Goal: Task Accomplishment & Management: Complete application form

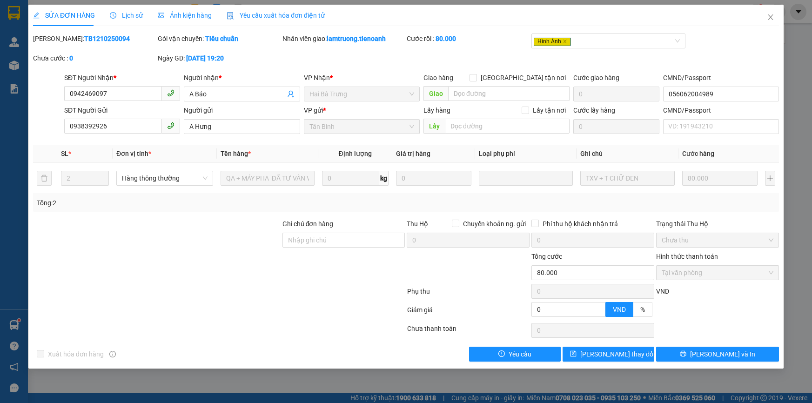
click at [770, 14] on icon "close" at bounding box center [770, 17] width 7 height 7
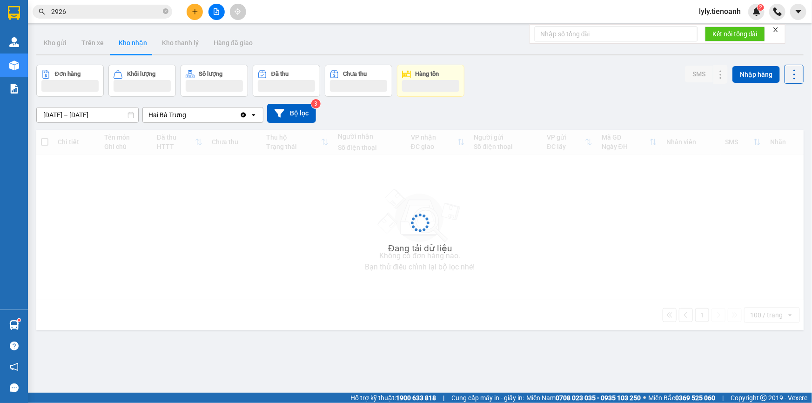
click at [111, 14] on input "2926" at bounding box center [106, 12] width 110 height 10
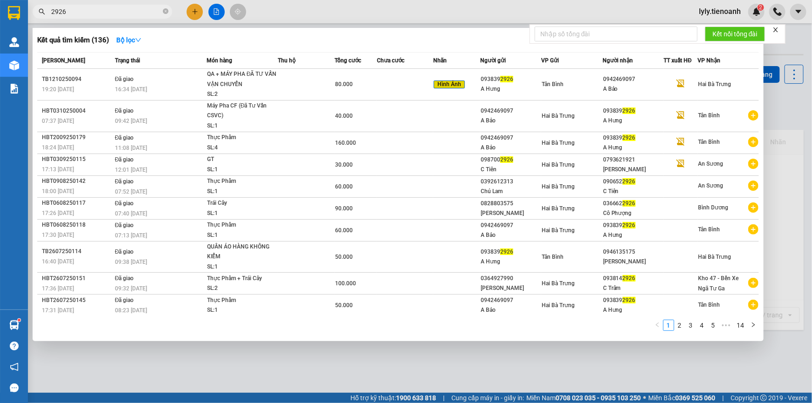
click at [111, 14] on input "2926" at bounding box center [106, 12] width 110 height 10
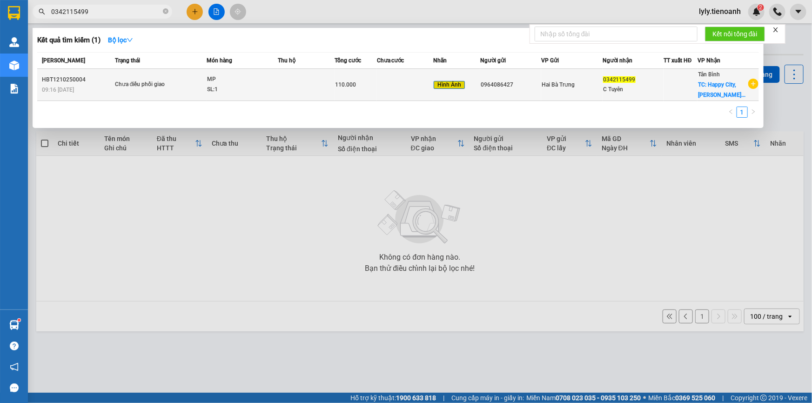
type input "0342115499"
click at [572, 81] on span "Hai Bà Trưng" at bounding box center [558, 84] width 33 height 7
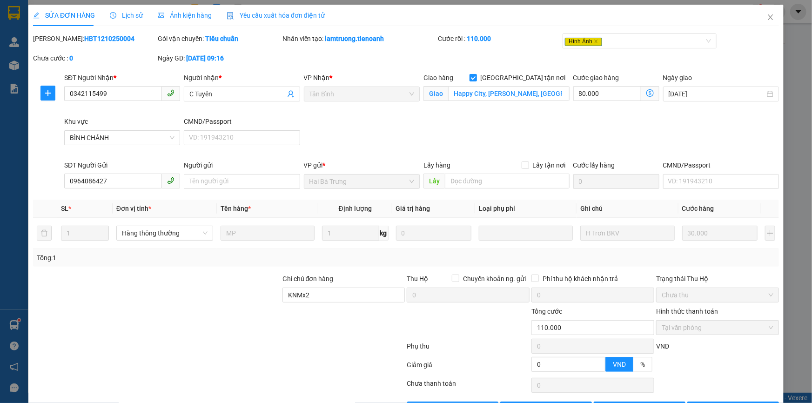
click at [117, 19] on span "Lịch sử" at bounding box center [126, 15] width 33 height 7
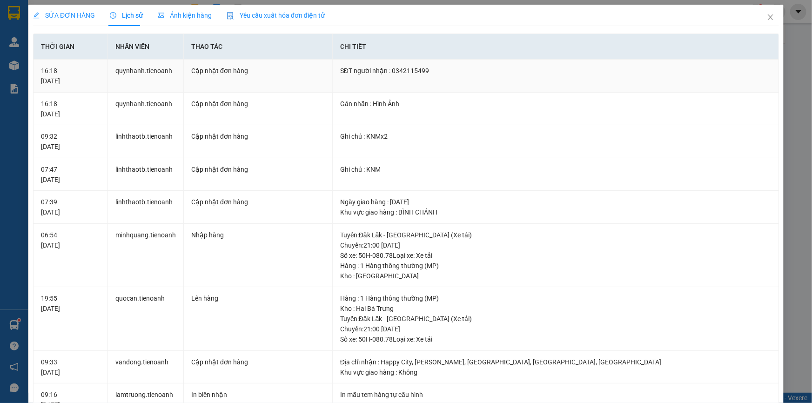
click at [396, 68] on div "SĐT người nhận : 0342115499" at bounding box center [555, 71] width 431 height 10
click at [767, 14] on icon "close" at bounding box center [770, 17] width 7 height 7
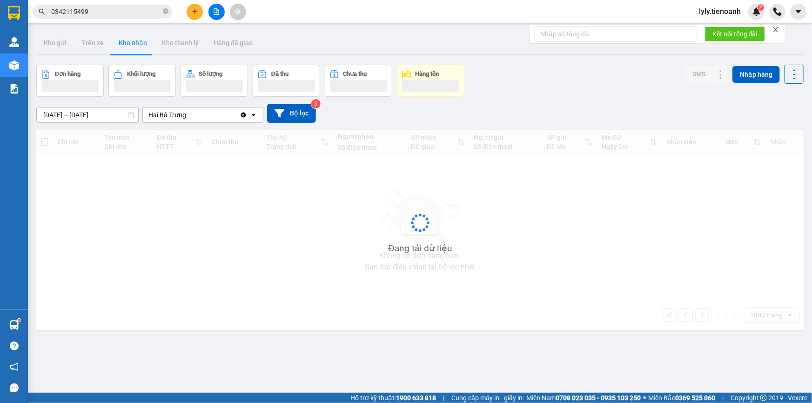
click at [113, 2] on div "Kết quả tìm kiếm ( 1 ) Bộ lọc Mã ĐH Trạng thái Món hàng Thu hộ Tổng cước Chưa c…" at bounding box center [406, 11] width 812 height 23
click at [113, 3] on div "Kết quả tìm kiếm ( 1 ) Bộ lọc Mã ĐH Trạng thái Món hàng Thu hộ Tổng cước Chưa c…" at bounding box center [406, 11] width 812 height 23
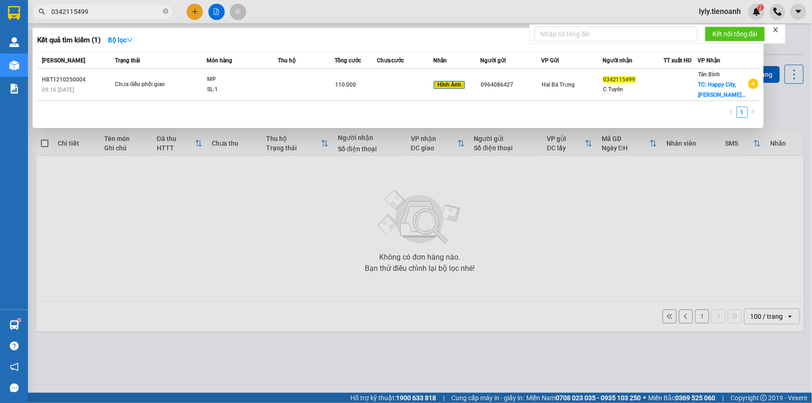
click at [112, 10] on input "0342115499" at bounding box center [106, 12] width 110 height 10
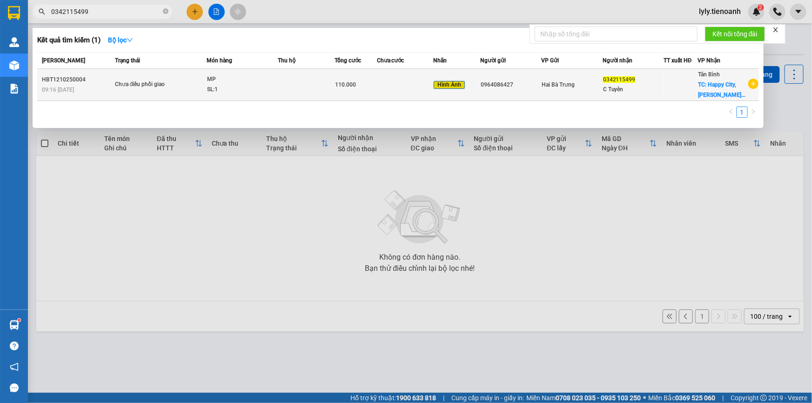
click at [140, 73] on td "Chưa điều phối giao" at bounding box center [160, 85] width 94 height 32
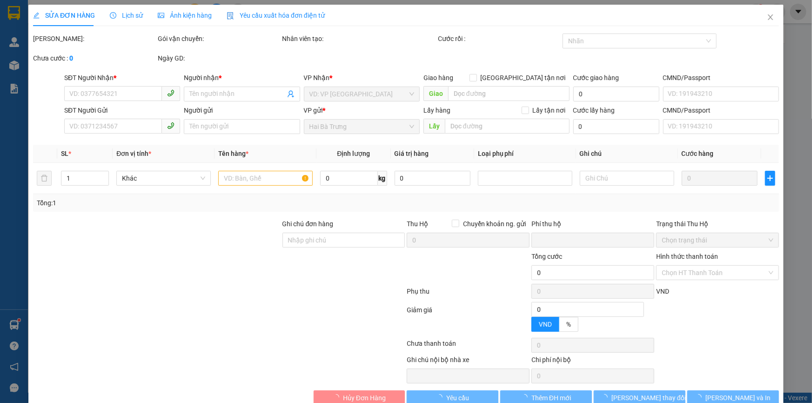
type input "0342115499"
type input "C Tuyên"
checkbox input "true"
type input "Happy City, [PERSON_NAME], [GEOGRAPHIC_DATA], [GEOGRAPHIC_DATA], [GEOGRAPHIC_DA…"
type input "0964086427"
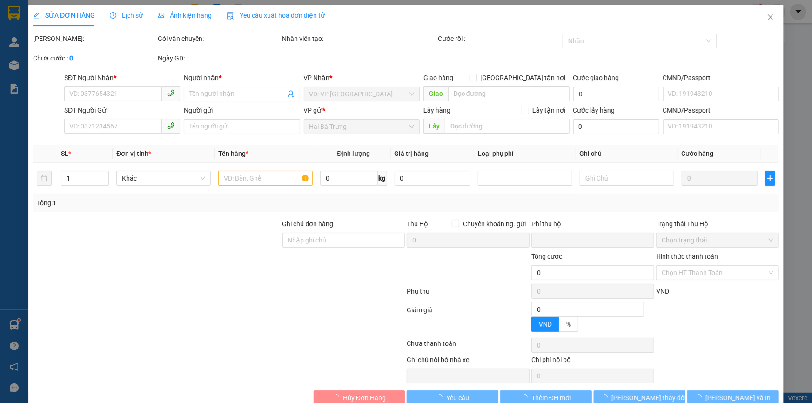
type input "KNMx2"
type input "0"
type input "110.000"
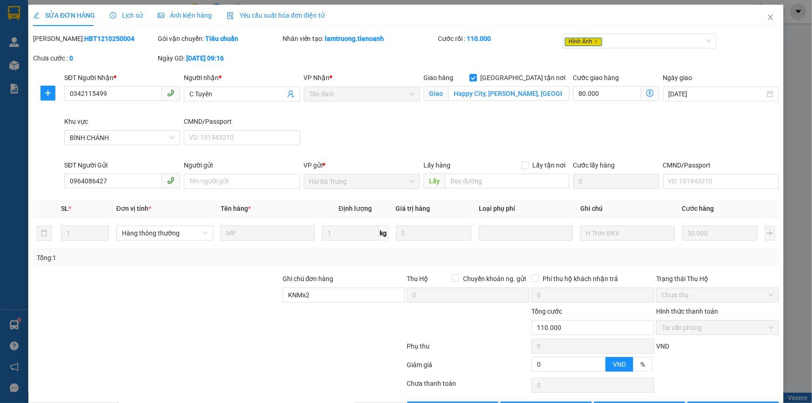
click at [127, 14] on span "Lịch sử" at bounding box center [126, 15] width 33 height 7
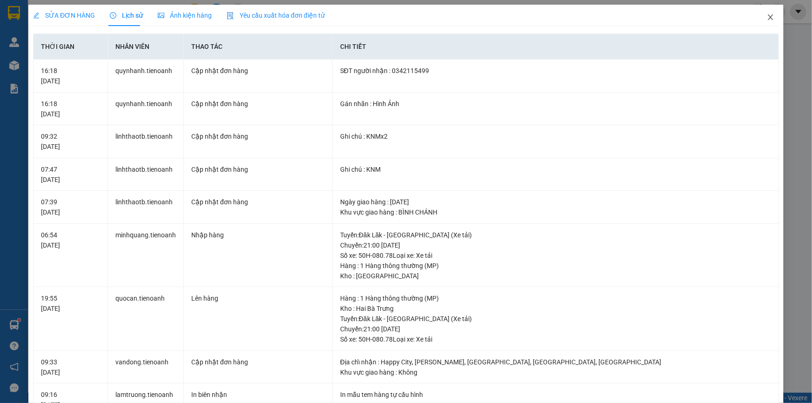
click at [767, 18] on icon "close" at bounding box center [770, 17] width 7 height 7
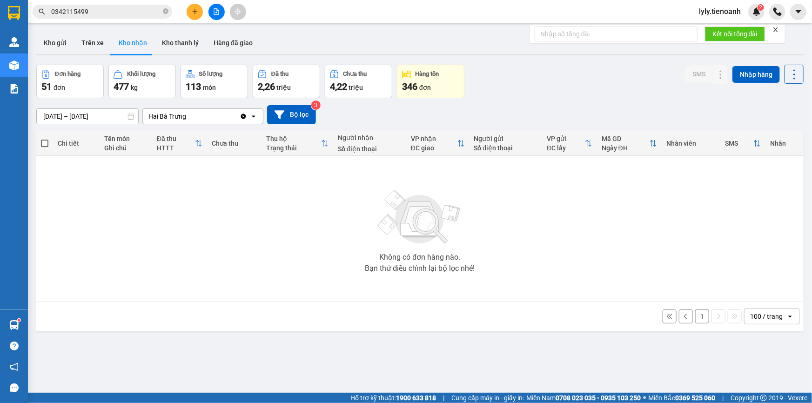
click at [126, 5] on span "0342115499" at bounding box center [103, 12] width 140 height 14
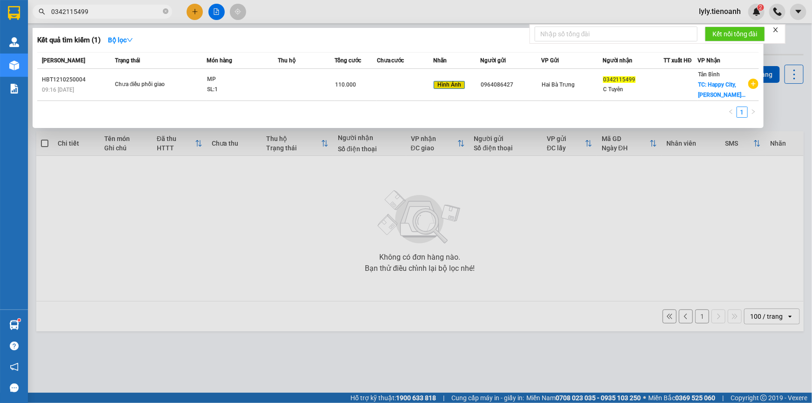
click at [121, 9] on input "0342115499" at bounding box center [106, 12] width 110 height 10
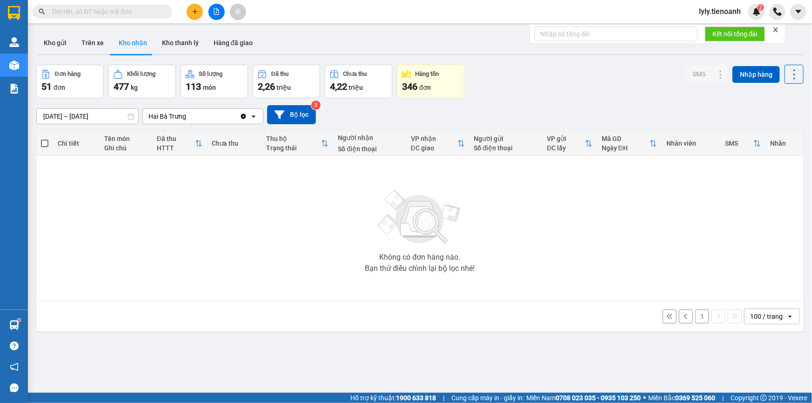
click at [110, 10] on input "text" at bounding box center [106, 12] width 110 height 10
paste input "0342115499"
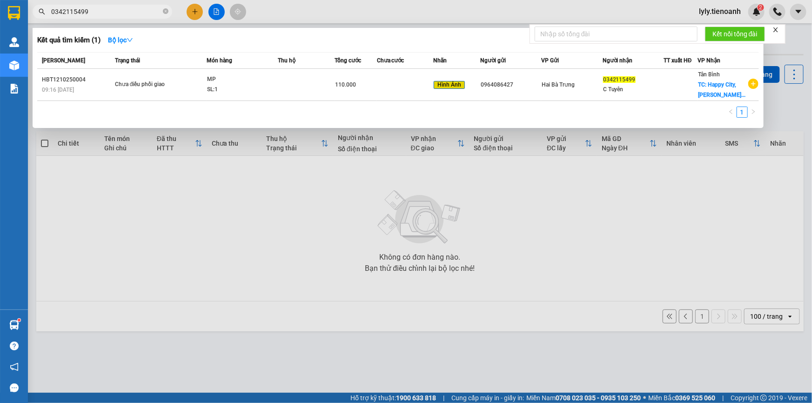
type input "0342115499"
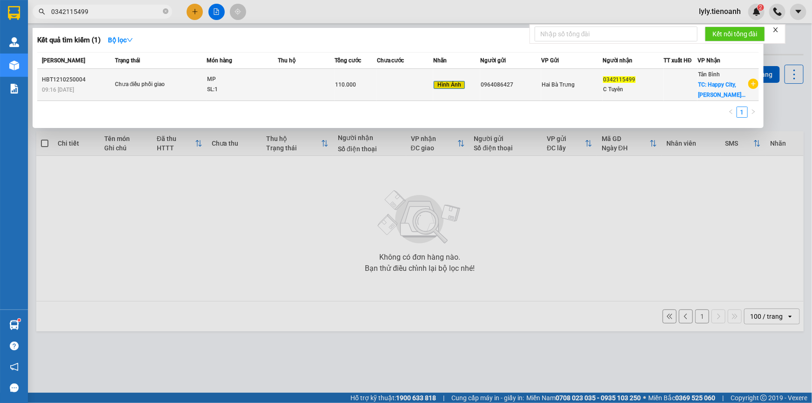
click at [167, 92] on td "Chưa điều phối giao" at bounding box center [160, 85] width 94 height 32
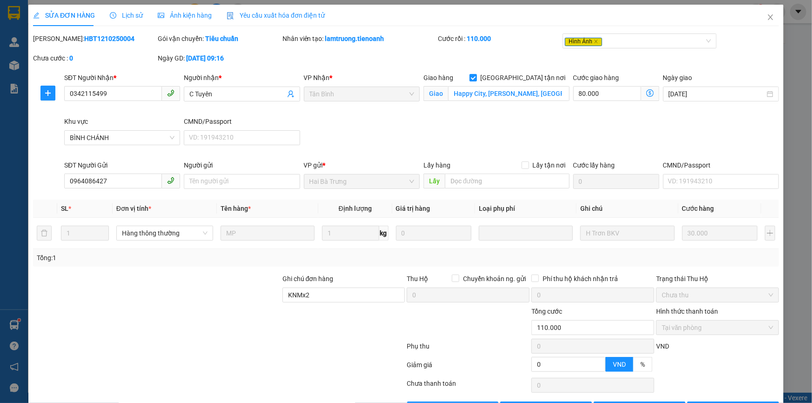
click at [140, 13] on span "Lịch sử" at bounding box center [126, 15] width 33 height 7
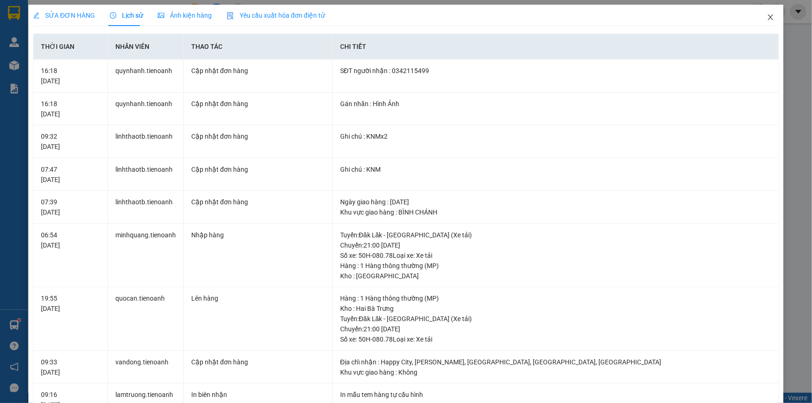
click at [767, 16] on icon "close" at bounding box center [770, 17] width 7 height 7
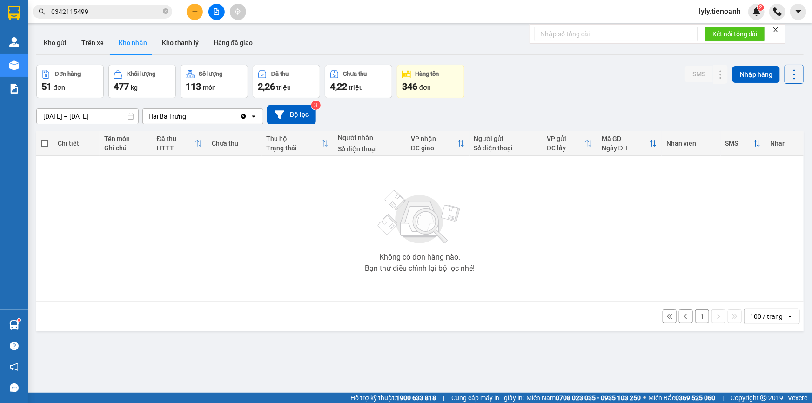
click at [131, 12] on input "0342115499" at bounding box center [106, 12] width 110 height 10
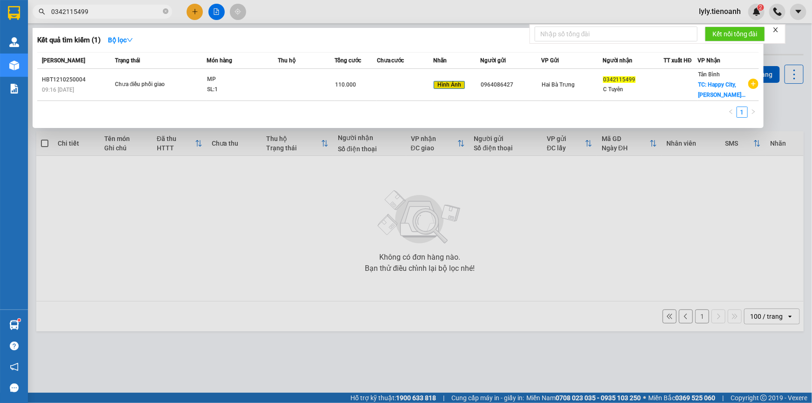
click at [131, 12] on input "0342115499" at bounding box center [106, 12] width 110 height 10
click at [104, 11] on input "0342115499" at bounding box center [106, 12] width 110 height 10
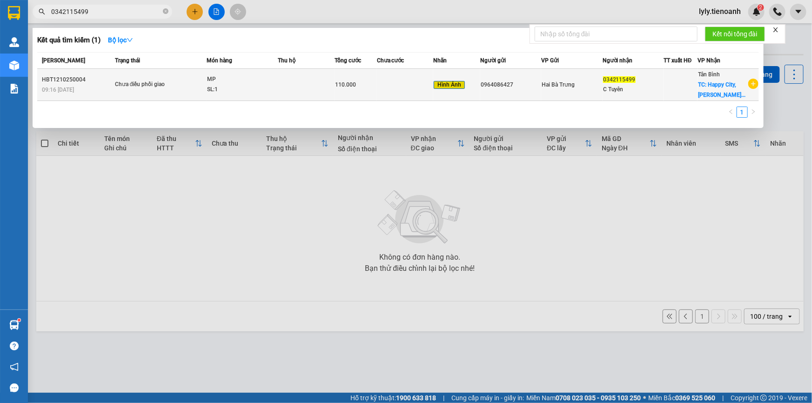
click at [144, 78] on td "Chưa điều phối giao" at bounding box center [160, 85] width 94 height 32
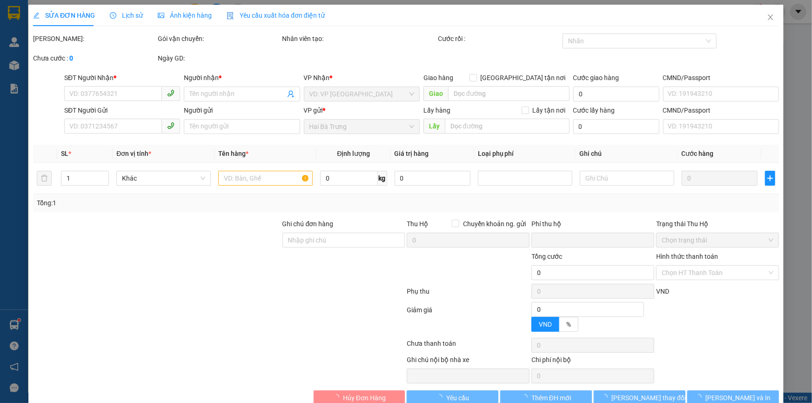
type input "0342115499"
type input "C Tuyên"
checkbox input "true"
type input "Happy City, [PERSON_NAME], [GEOGRAPHIC_DATA], [GEOGRAPHIC_DATA], [GEOGRAPHIC_DA…"
type input "0964086427"
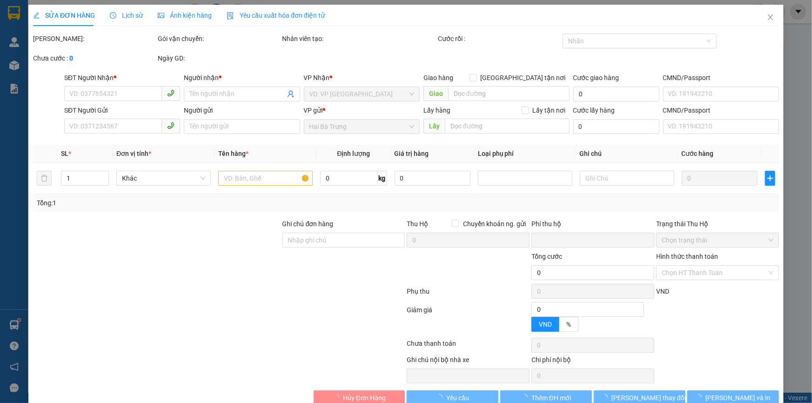
type input "KNMx2"
type input "0"
type input "110.000"
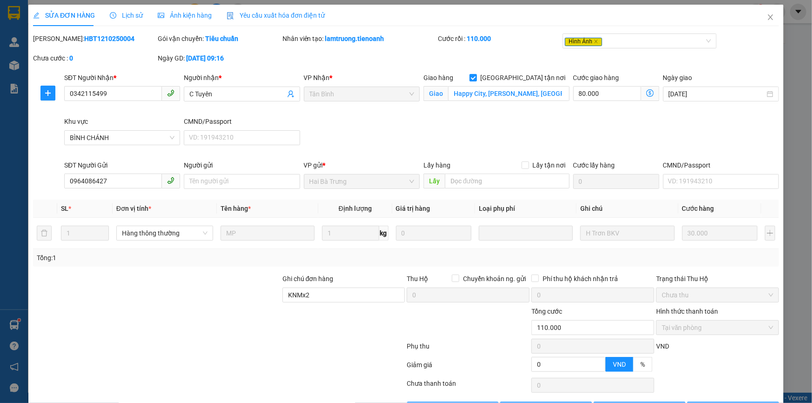
click at [115, 16] on span "Lịch sử" at bounding box center [126, 15] width 33 height 7
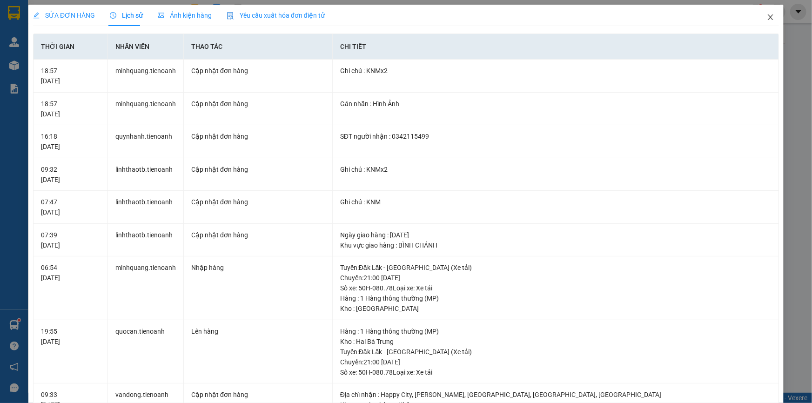
click at [767, 16] on icon "close" at bounding box center [770, 17] width 7 height 7
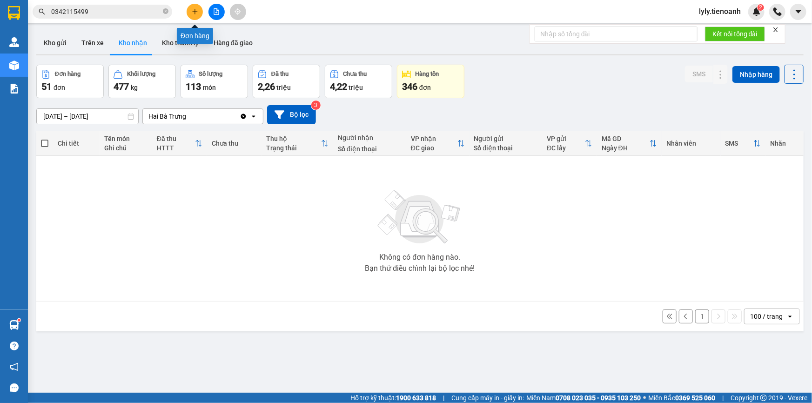
click at [194, 14] on icon "plus" at bounding box center [195, 11] width 7 height 7
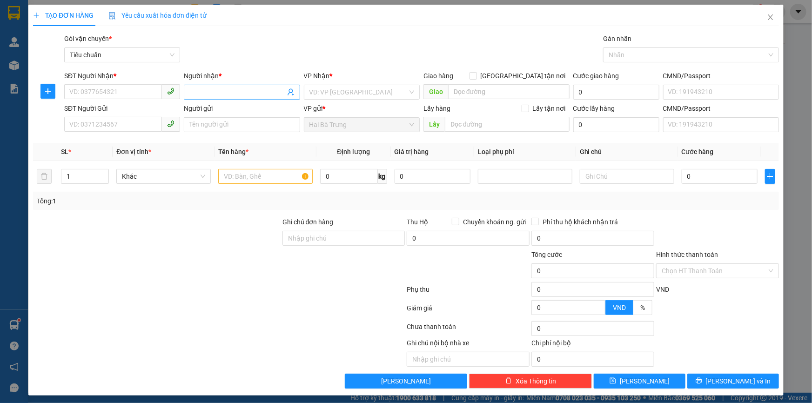
click at [253, 88] on input "Người nhận *" at bounding box center [237, 92] width 95 height 10
click at [228, 93] on input "Người nhận *" at bounding box center [237, 92] width 95 height 10
click at [219, 87] on input "Người nhận *" at bounding box center [237, 92] width 95 height 10
click at [382, 87] on input "search" at bounding box center [359, 92] width 98 height 14
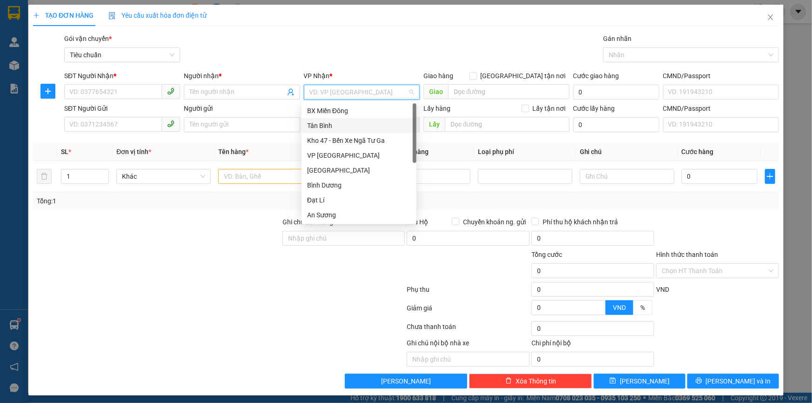
click at [335, 126] on div "Tân Bình" at bounding box center [359, 126] width 104 height 10
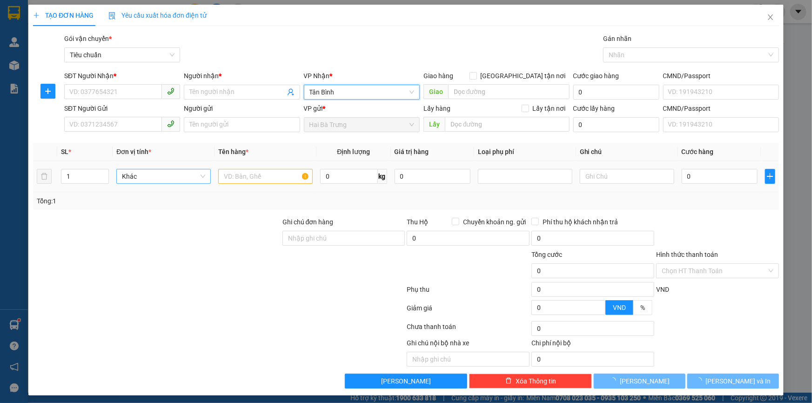
click at [171, 177] on span "Khác" at bounding box center [163, 176] width 83 height 14
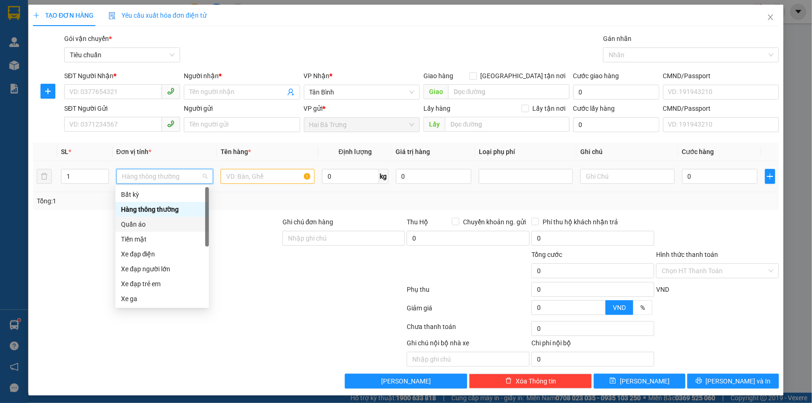
click at [149, 222] on div "Quần áo" at bounding box center [162, 224] width 82 height 10
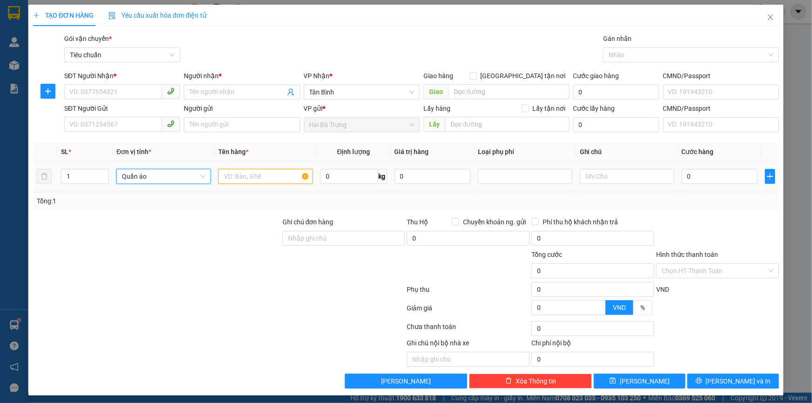
click at [248, 176] on input "text" at bounding box center [265, 176] width 95 height 15
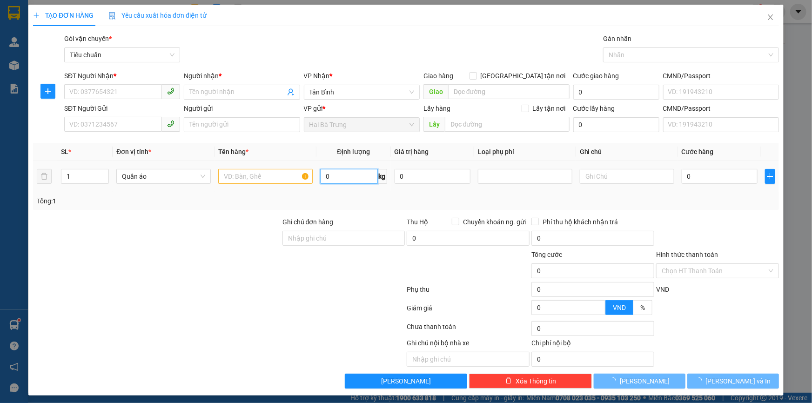
click at [328, 169] on input "0" at bounding box center [348, 176] width 57 height 15
type input "23"
click at [223, 274] on div at bounding box center [157, 266] width 250 height 33
type input "60.000"
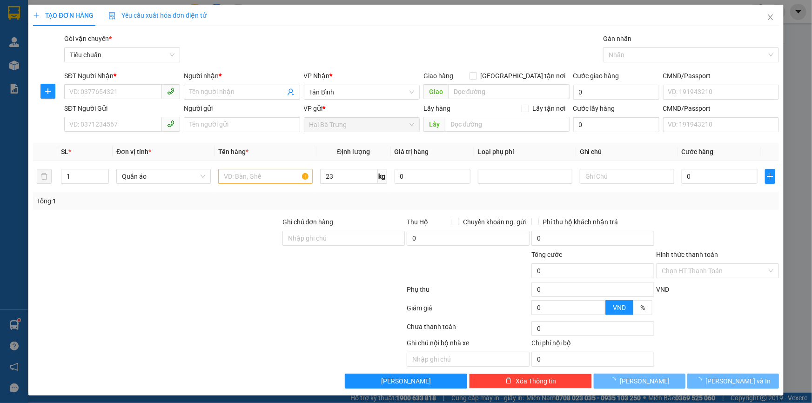
type input "60.000"
